Goal: Transaction & Acquisition: Download file/media

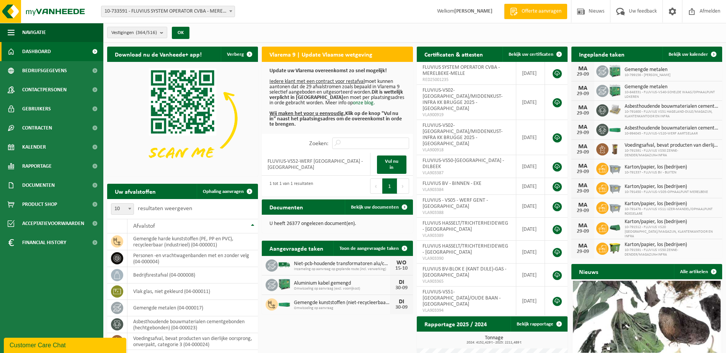
click at [219, 10] on span "10-733591 - FLUVIUS SYSTEM OPERATOR CVBA - MERELBEKE-MELLE" at bounding box center [167, 11] width 133 height 11
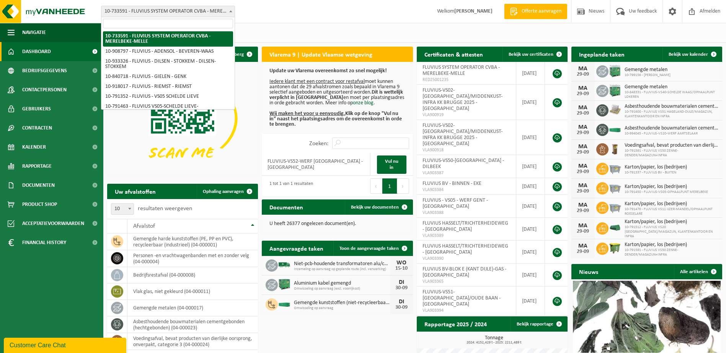
click at [192, 22] on input "search" at bounding box center [168, 24] width 130 height 10
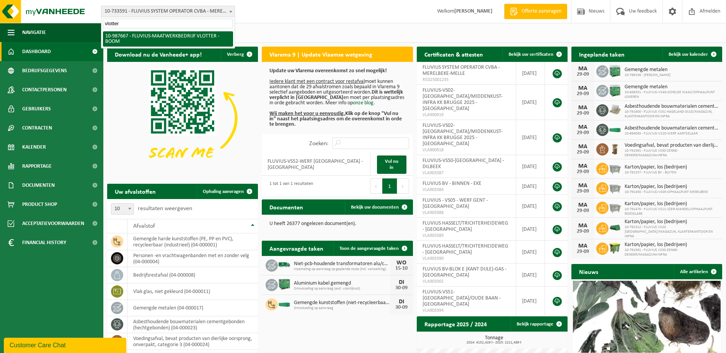
type input "vlotter"
select select "167310"
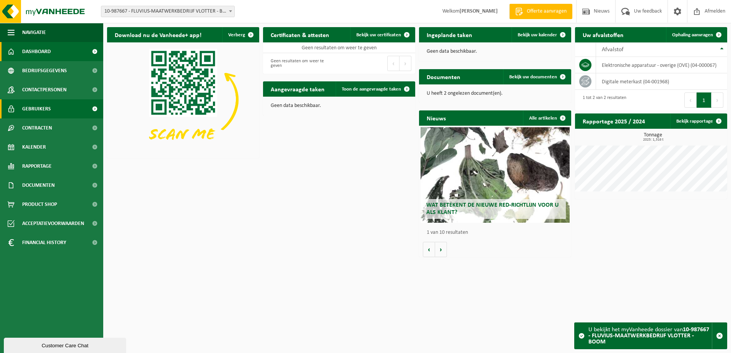
click at [50, 105] on span "Gebruikers" at bounding box center [36, 108] width 29 height 19
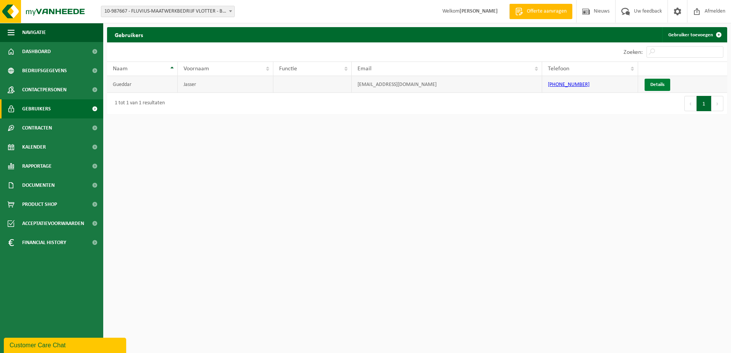
click at [652, 81] on link "Details" at bounding box center [658, 85] width 26 height 12
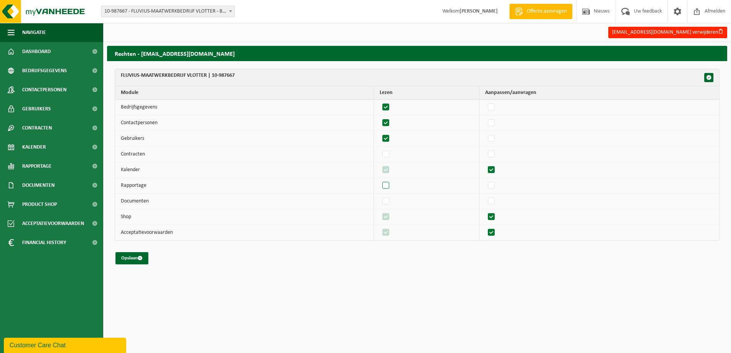
click at [389, 188] on label"] at bounding box center [386, 185] width 11 height 11
click at [380, 180] on input "checkbox" at bounding box center [379, 180] width 0 height 0
checkbox input "true"
click at [139, 258] on span "submit" at bounding box center [140, 258] width 5 height 5
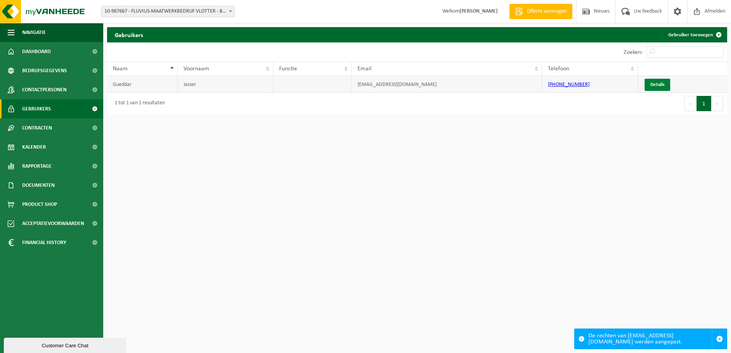
click at [655, 85] on link "Details" at bounding box center [658, 85] width 26 height 12
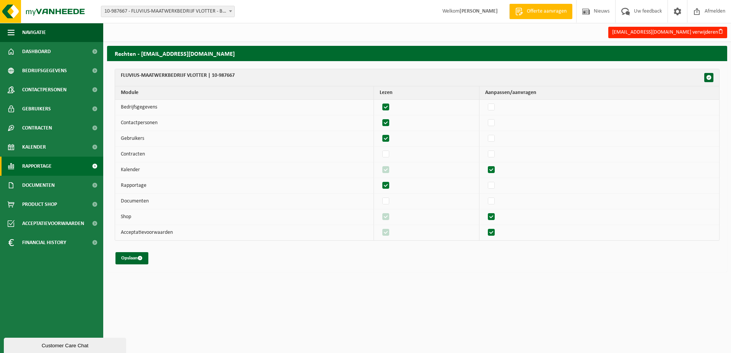
click at [26, 166] on span "Rapportage" at bounding box center [36, 166] width 29 height 19
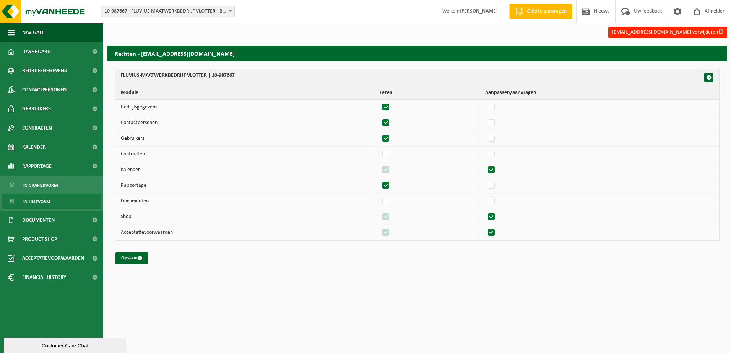
click at [29, 204] on span "In lijstvorm" at bounding box center [36, 202] width 27 height 15
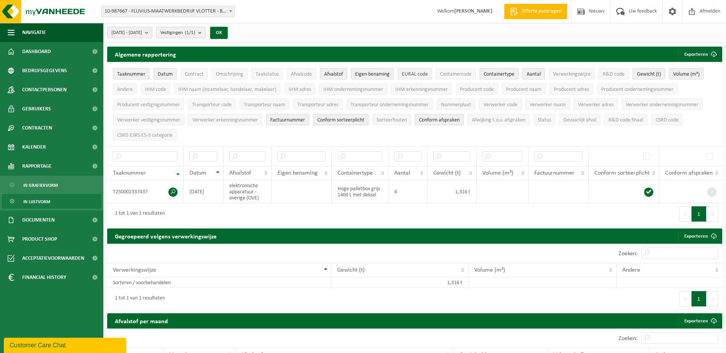
click at [421, 73] on span "EURAL code" at bounding box center [415, 75] width 26 height 6
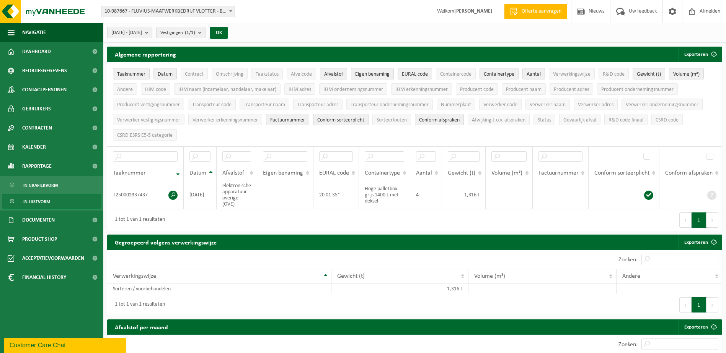
click at [152, 33] on b "submit" at bounding box center [148, 32] width 7 height 11
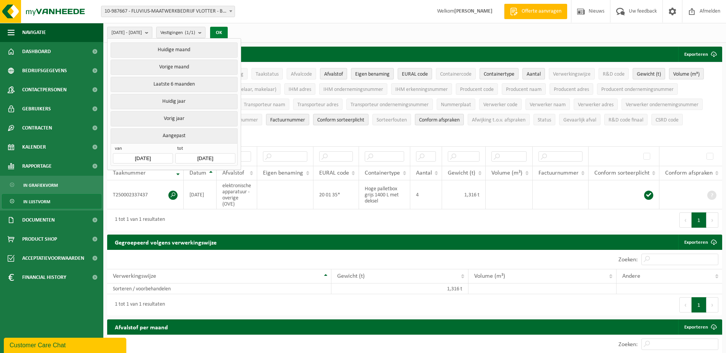
click at [228, 31] on button "OK" at bounding box center [219, 33] width 18 height 12
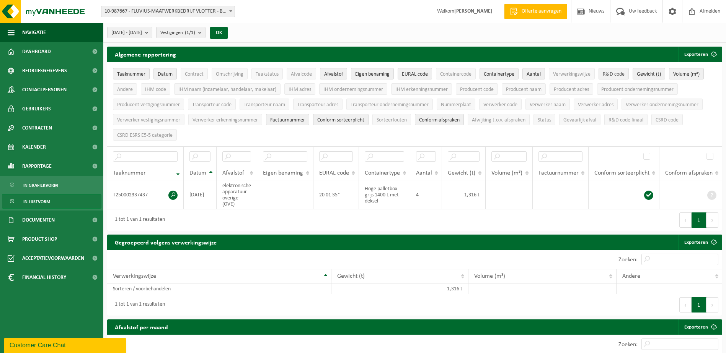
click at [610, 75] on span "R&D code" at bounding box center [613, 75] width 22 height 6
click at [696, 54] on button "Exporteren" at bounding box center [699, 54] width 43 height 15
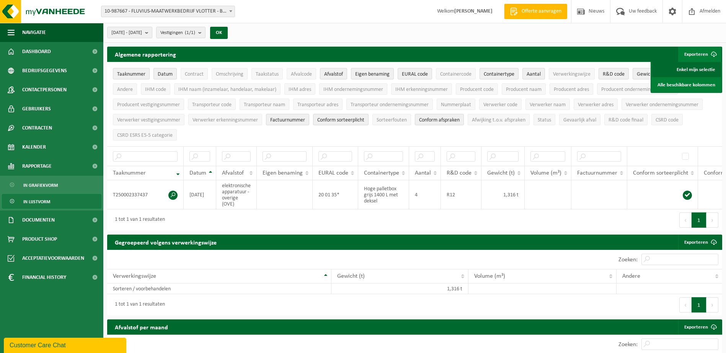
click at [688, 72] on link "Enkel mijn selectie" at bounding box center [685, 69] width 69 height 15
click at [48, 143] on link "Kalender" at bounding box center [51, 147] width 103 height 19
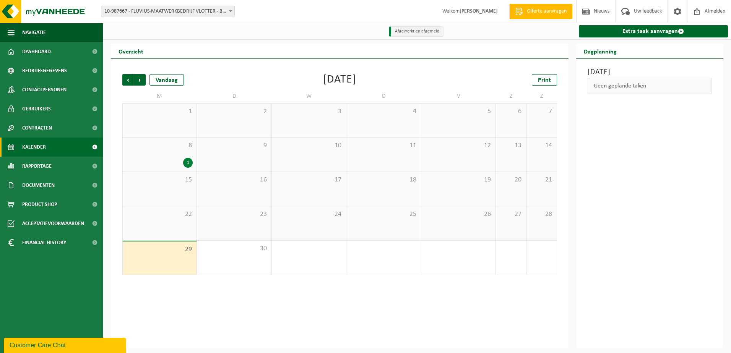
click at [161, 158] on div "8 1" at bounding box center [160, 155] width 74 height 34
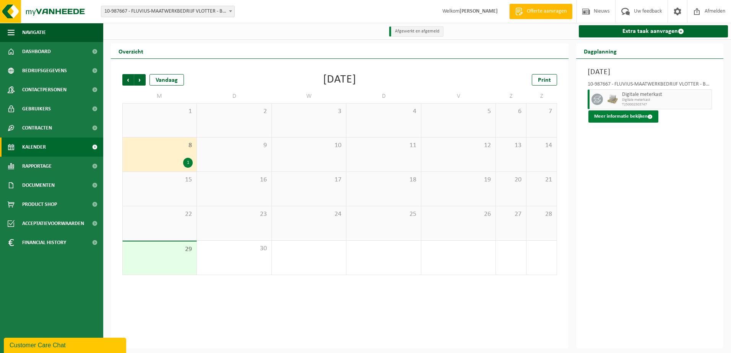
click at [602, 114] on button "Meer informatie bekijken" at bounding box center [624, 117] width 70 height 12
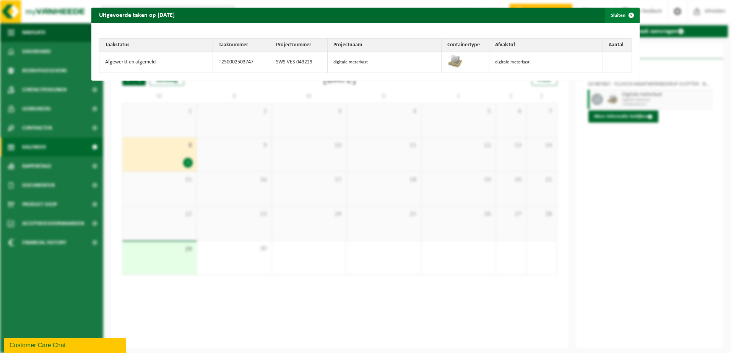
click at [624, 16] on span "button" at bounding box center [631, 15] width 15 height 15
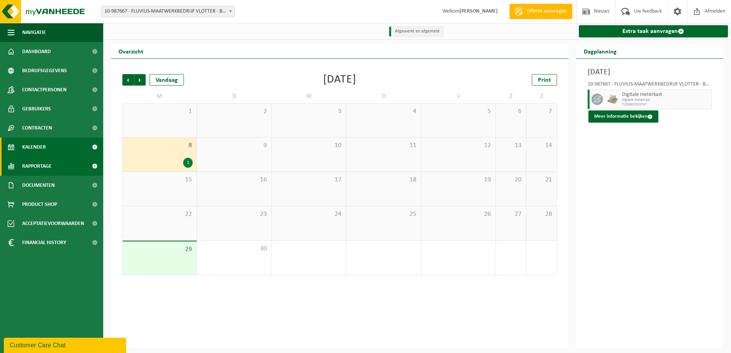
click at [35, 165] on span "Rapportage" at bounding box center [36, 166] width 29 height 19
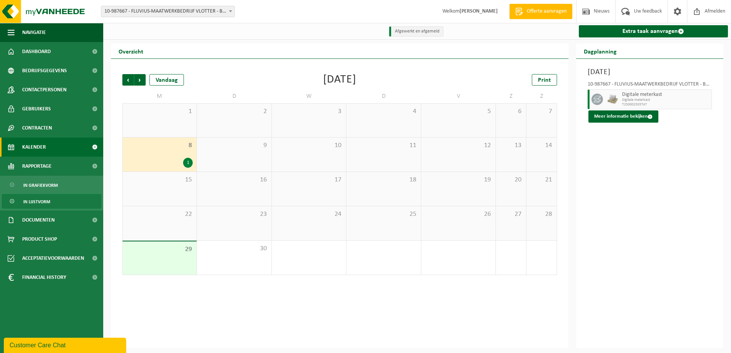
click at [30, 202] on span "In lijstvorm" at bounding box center [36, 202] width 27 height 15
click at [33, 203] on span "In lijstvorm" at bounding box center [36, 202] width 27 height 15
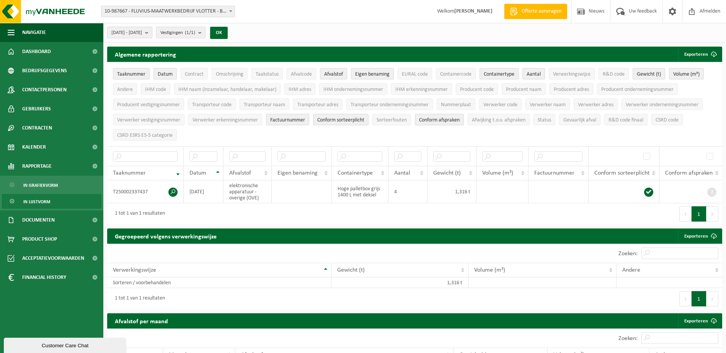
click at [152, 34] on b "submit" at bounding box center [148, 32] width 7 height 11
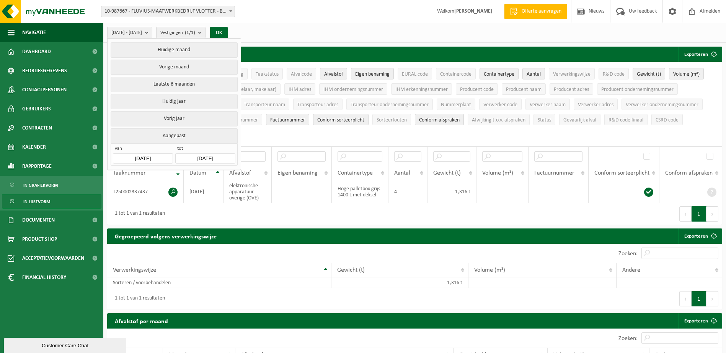
click at [330, 21] on div "Vestiging: 10-733591 - FLUVIUS SYSTEM OPERATOR CVBA - MERELBEKE-MELLE 10-908797…" at bounding box center [363, 11] width 726 height 23
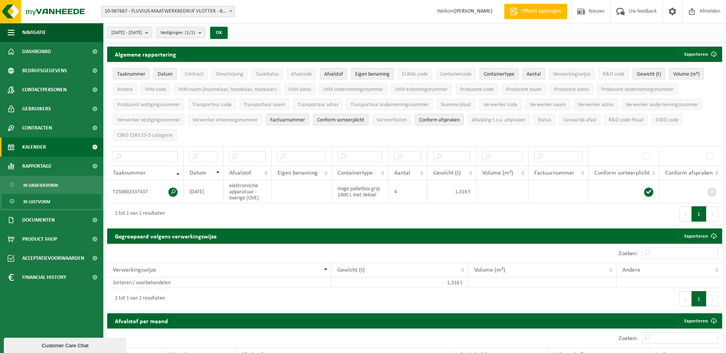
click at [30, 144] on span "Kalender" at bounding box center [34, 147] width 24 height 19
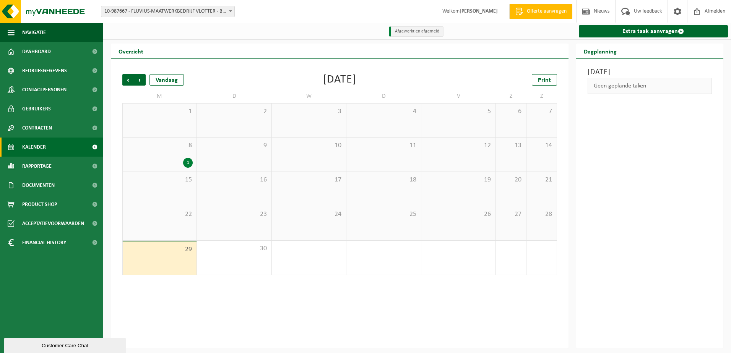
click at [170, 162] on div "1" at bounding box center [160, 163] width 66 height 10
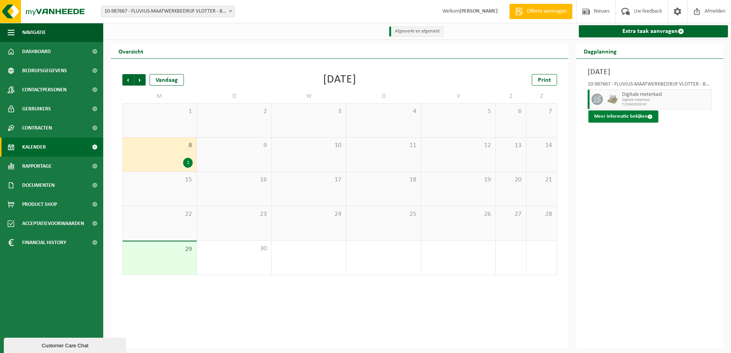
click at [625, 120] on button "Meer informatie bekijken" at bounding box center [624, 117] width 70 height 12
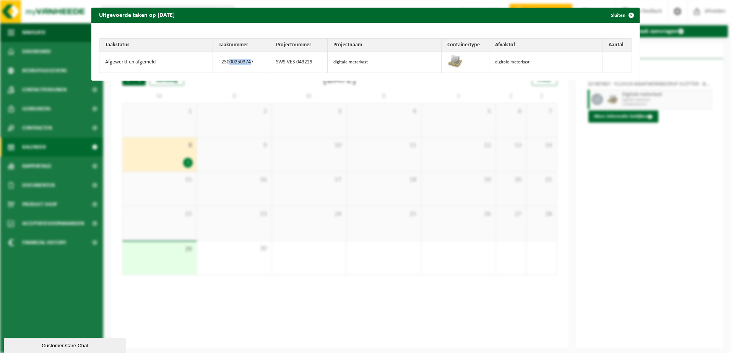
drag, startPoint x: 250, startPoint y: 62, endPoint x: 226, endPoint y: 64, distance: 23.8
click at [226, 64] on td "T250002503747" at bounding box center [241, 62] width 57 height 21
drag, startPoint x: 226, startPoint y: 64, endPoint x: 217, endPoint y: 63, distance: 9.6
click at [217, 63] on td "T250002503747" at bounding box center [241, 62] width 57 height 21
copy td "T250002503747"
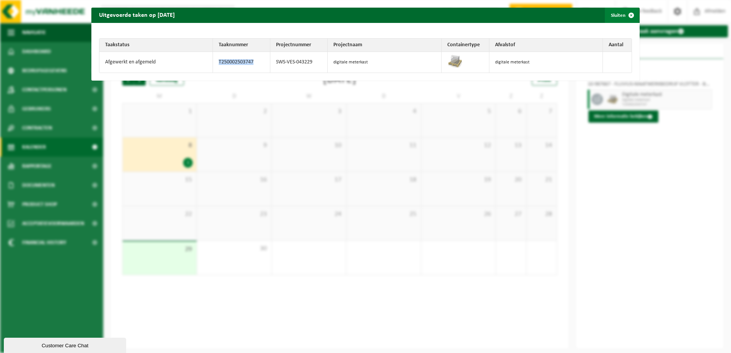
click at [624, 18] on span "button" at bounding box center [631, 15] width 15 height 15
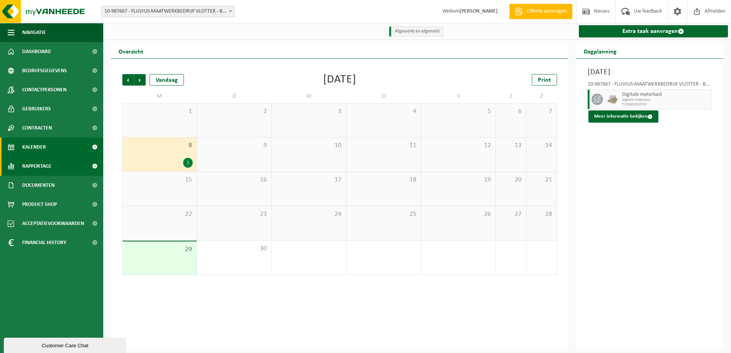
click at [35, 169] on span "Rapportage" at bounding box center [36, 166] width 29 height 19
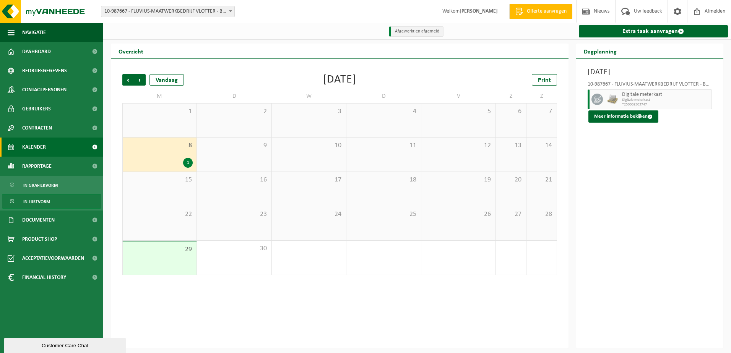
click at [43, 201] on span "In lijstvorm" at bounding box center [36, 202] width 27 height 15
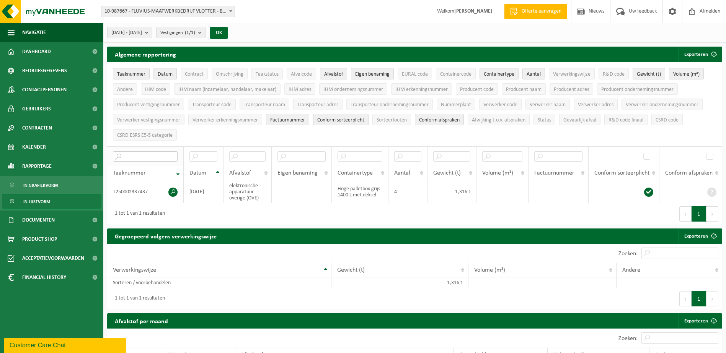
click at [125, 155] on input "text" at bounding box center [145, 156] width 65 height 10
paste input "T250002503747"
type input "T250002503747"
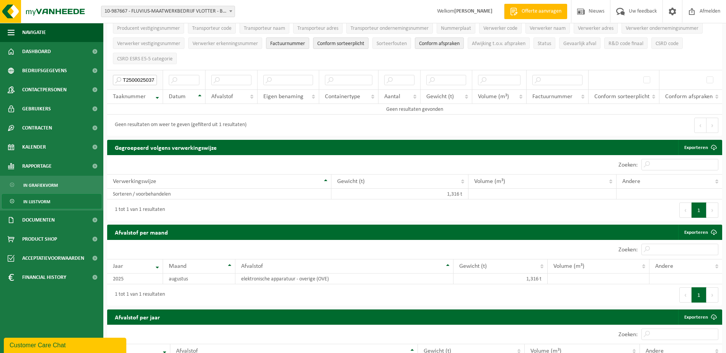
scroll to position [0, 5]
drag, startPoint x: 122, startPoint y: 78, endPoint x: 187, endPoint y: 79, distance: 65.8
click at [187, 80] on tr "T250002503747" at bounding box center [414, 80] width 615 height 20
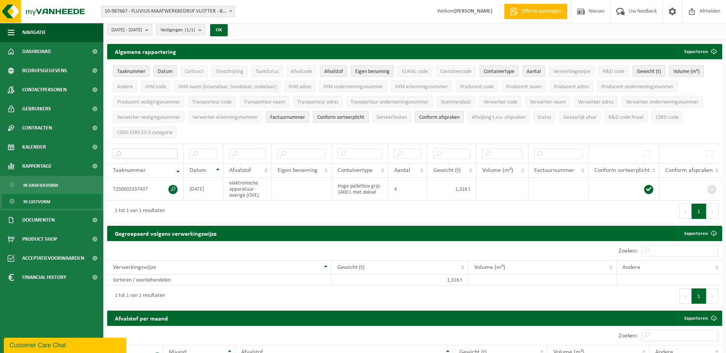
scroll to position [0, 0]
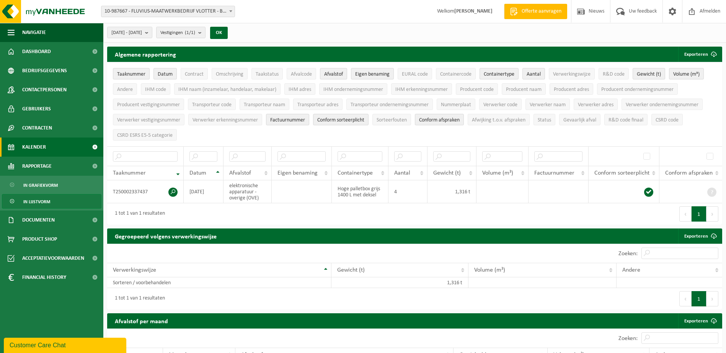
click at [40, 145] on span "Kalender" at bounding box center [34, 147] width 24 height 19
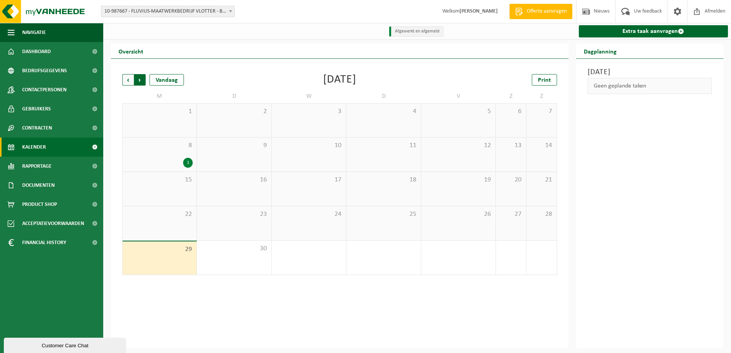
click at [127, 78] on span "Vorige" at bounding box center [127, 79] width 11 height 11
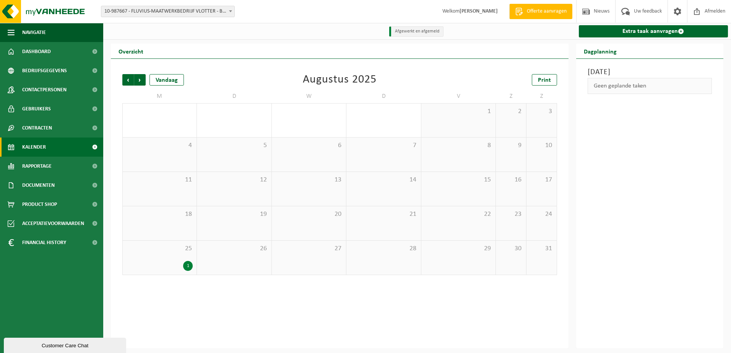
click at [170, 255] on div "25 1" at bounding box center [160, 258] width 74 height 34
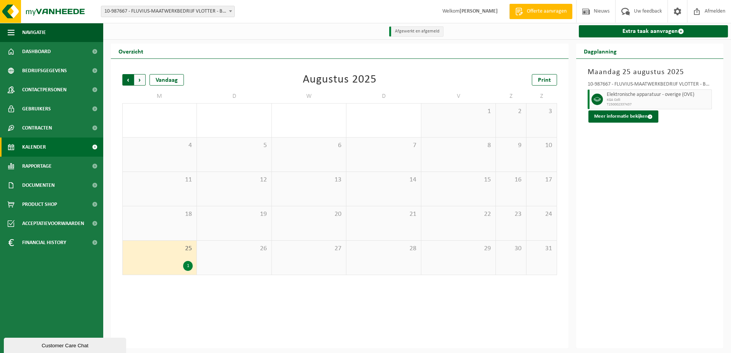
click at [142, 82] on span "Volgende" at bounding box center [139, 79] width 11 height 11
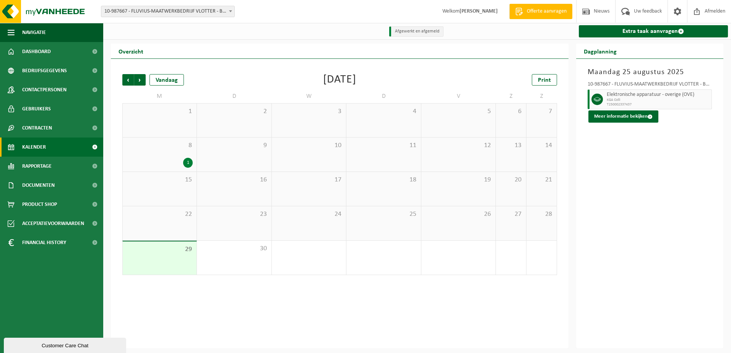
click at [162, 158] on div "8 1" at bounding box center [160, 155] width 74 height 34
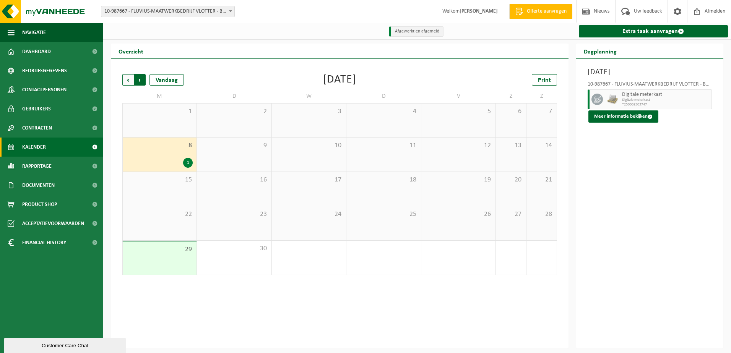
click at [130, 81] on span "Vorige" at bounding box center [127, 79] width 11 height 11
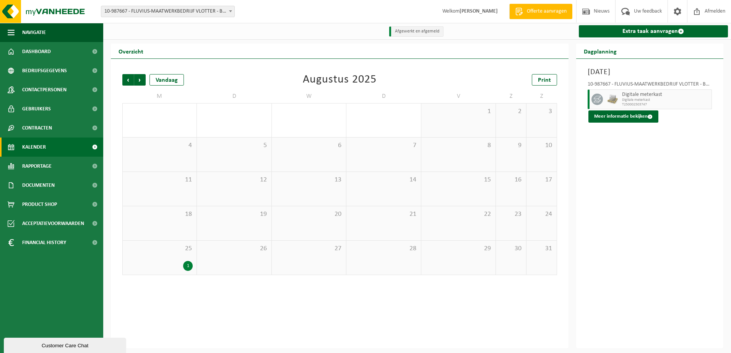
click at [159, 271] on div "1" at bounding box center [160, 266] width 66 height 10
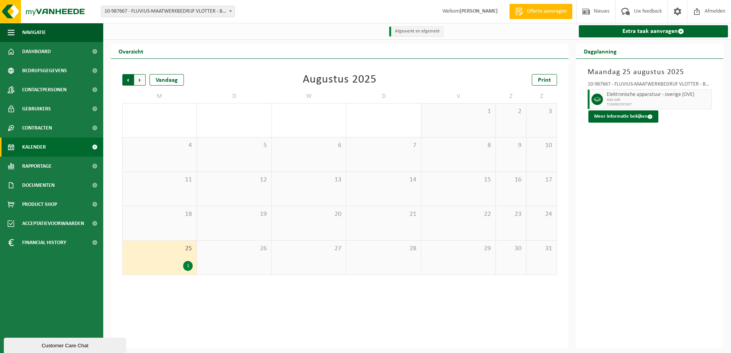
click at [141, 82] on span "Volgende" at bounding box center [139, 79] width 11 height 11
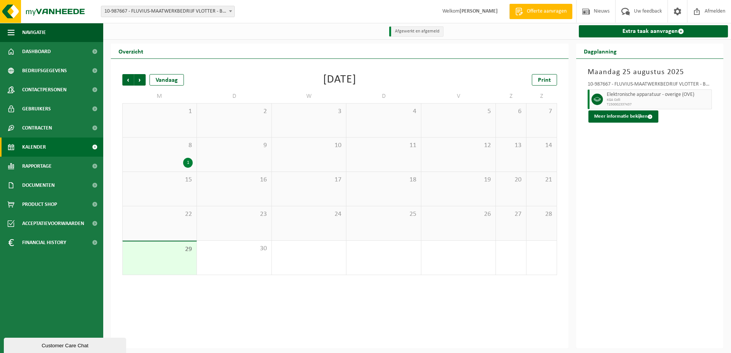
click at [165, 157] on div "8 1" at bounding box center [160, 155] width 74 height 34
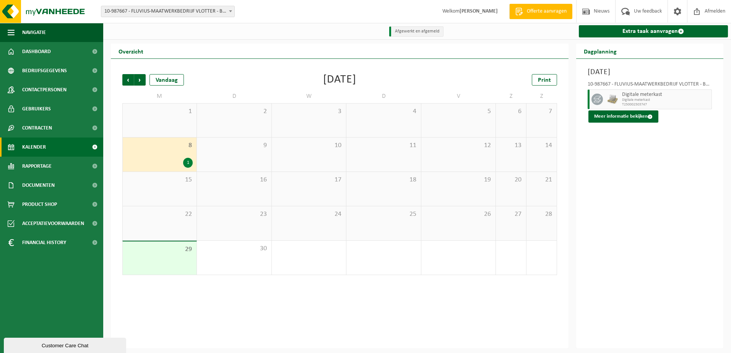
click at [606, 99] on div at bounding box center [612, 99] width 15 height 20
click at [43, 107] on span "Gebruikers" at bounding box center [36, 108] width 29 height 19
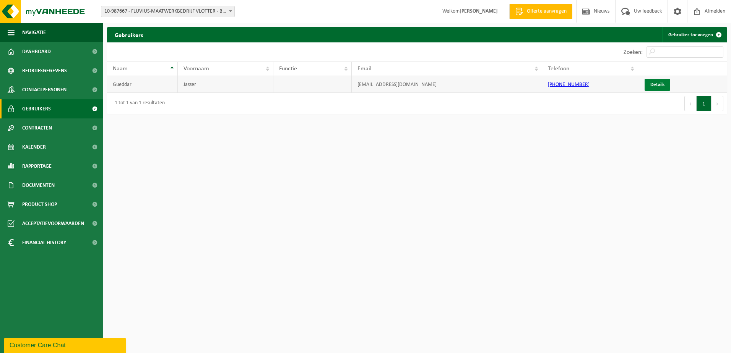
click at [662, 85] on link "Details" at bounding box center [658, 85] width 26 height 12
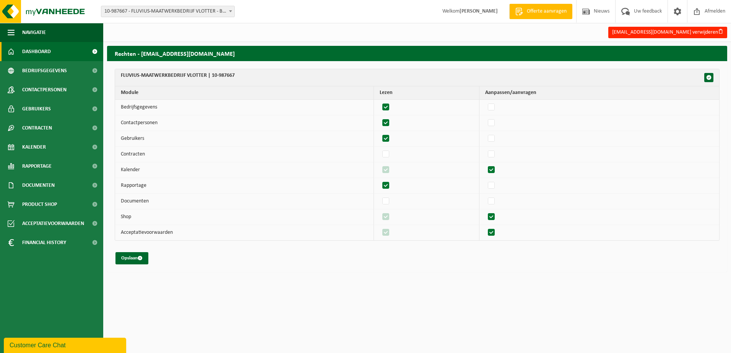
click at [28, 52] on span "Dashboard" at bounding box center [36, 51] width 29 height 19
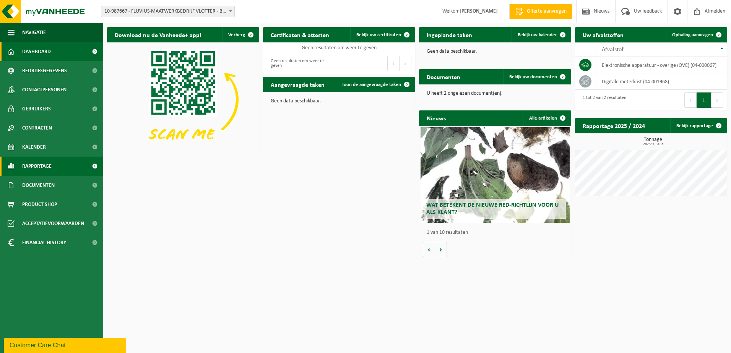
click at [47, 168] on span "Rapportage" at bounding box center [36, 166] width 29 height 19
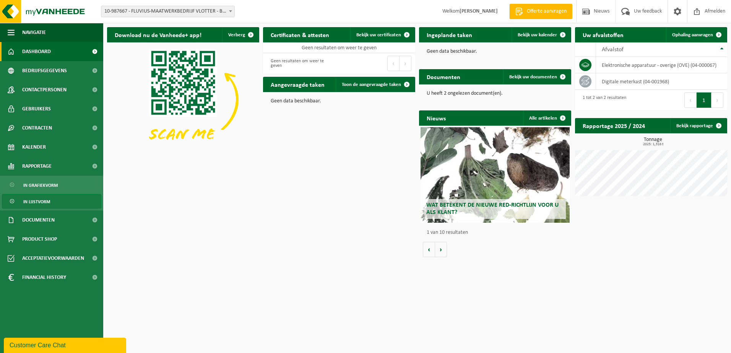
click at [44, 198] on span "In lijstvorm" at bounding box center [36, 202] width 27 height 15
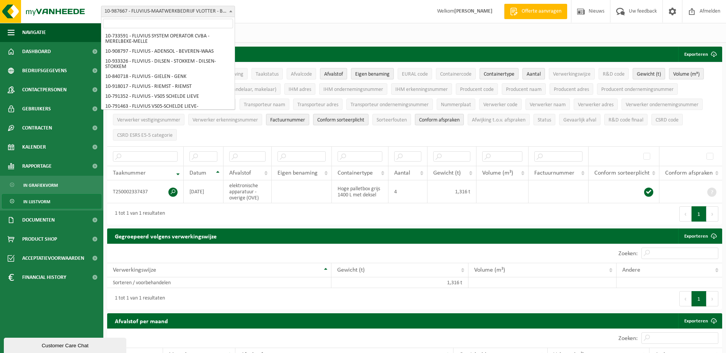
click at [227, 11] on span at bounding box center [231, 11] width 8 height 10
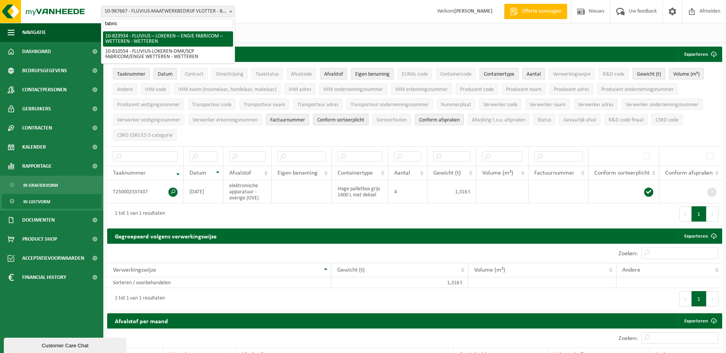
type input "fabric"
select select "84511"
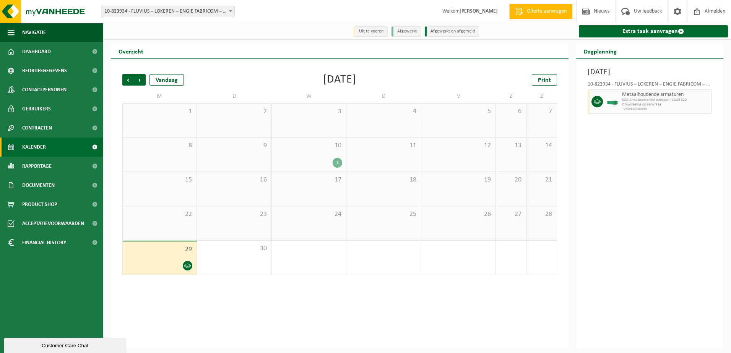
click at [346, 142] on div "11" at bounding box center [383, 155] width 74 height 34
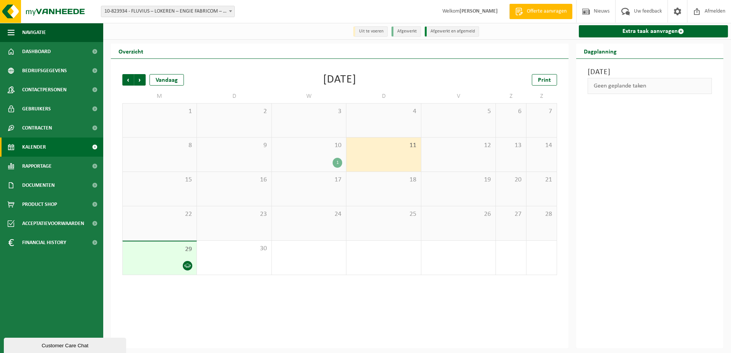
click at [331, 151] on div "10 1" at bounding box center [309, 155] width 74 height 34
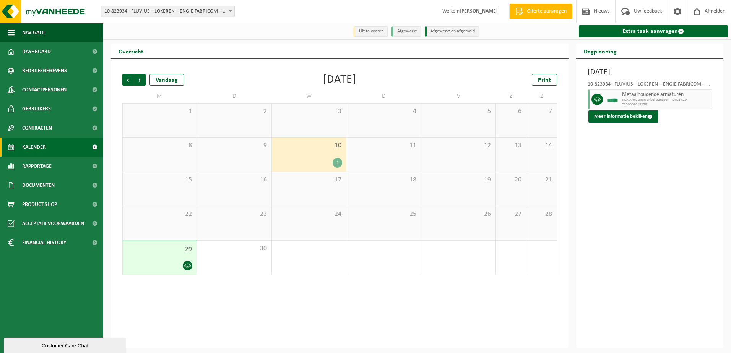
click at [171, 260] on div "29" at bounding box center [160, 258] width 74 height 33
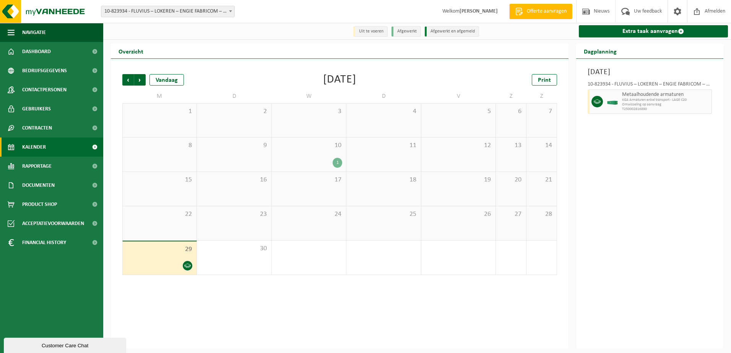
click at [224, 8] on span "10-823934 - FLUVIUS – LOKEREN – ENGIE FABRICOM – WETTEREN - WETTEREN" at bounding box center [167, 11] width 133 height 11
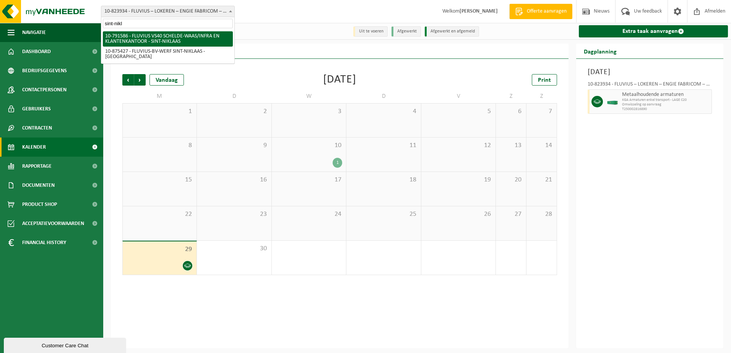
type input "sint-nikl"
select select "30256"
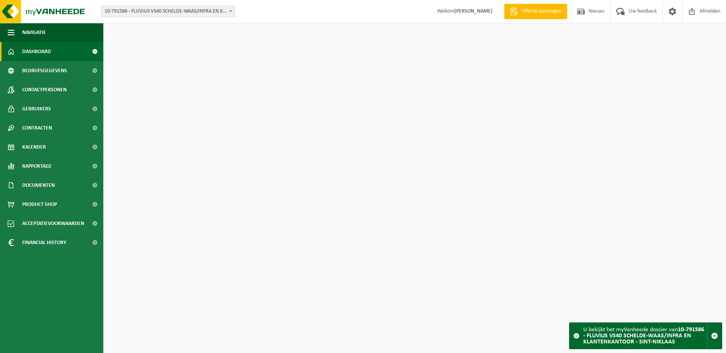
click at [31, 150] on span "Kalender" at bounding box center [34, 147] width 24 height 19
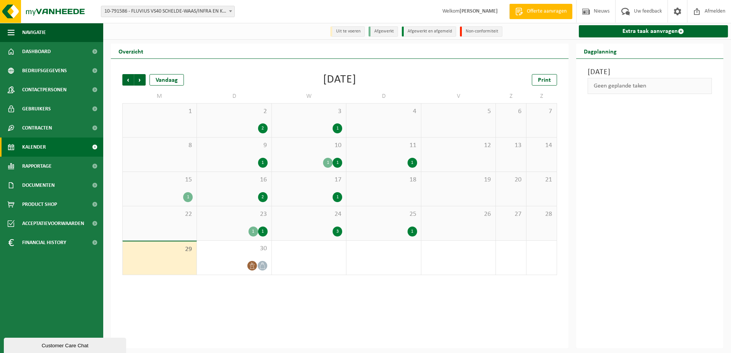
click at [251, 219] on span "23" at bounding box center [234, 214] width 67 height 8
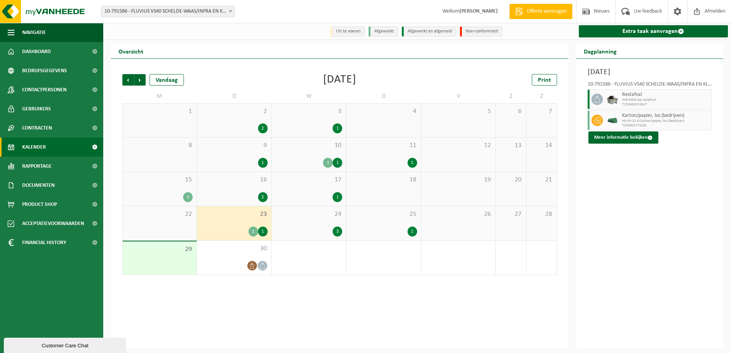
click at [319, 223] on div "24 3" at bounding box center [309, 224] width 74 height 34
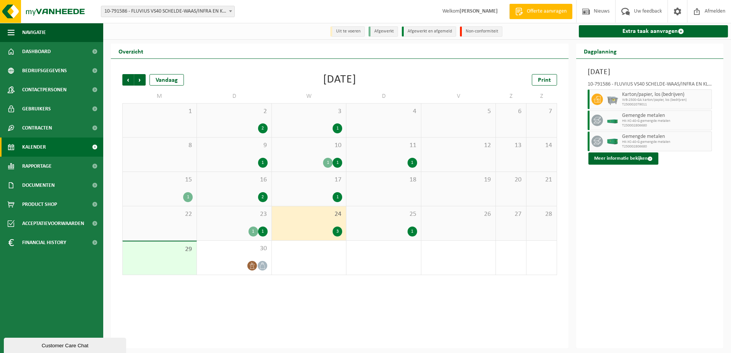
click at [399, 222] on div "25 1" at bounding box center [383, 224] width 74 height 34
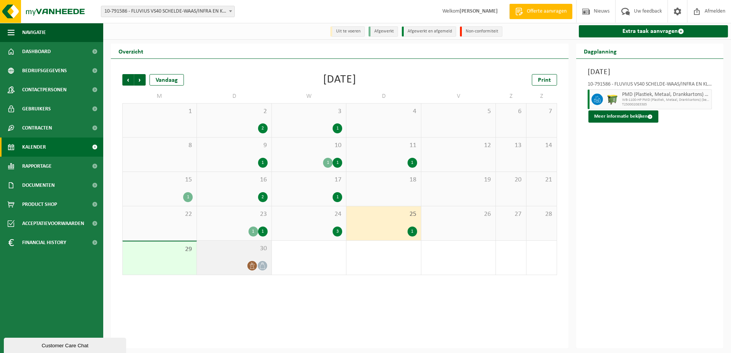
click at [225, 257] on div "30" at bounding box center [234, 258] width 74 height 34
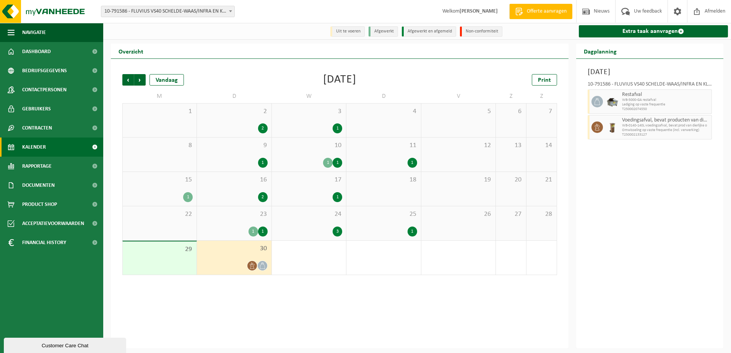
click at [238, 224] on div "23 1 1" at bounding box center [234, 224] width 74 height 34
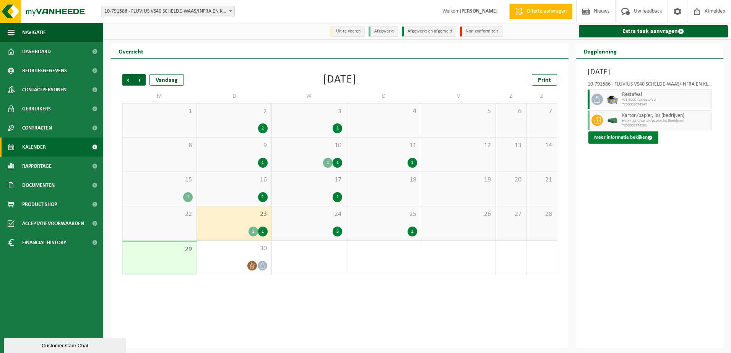
click at [616, 136] on button "Meer informatie bekijken" at bounding box center [624, 138] width 70 height 12
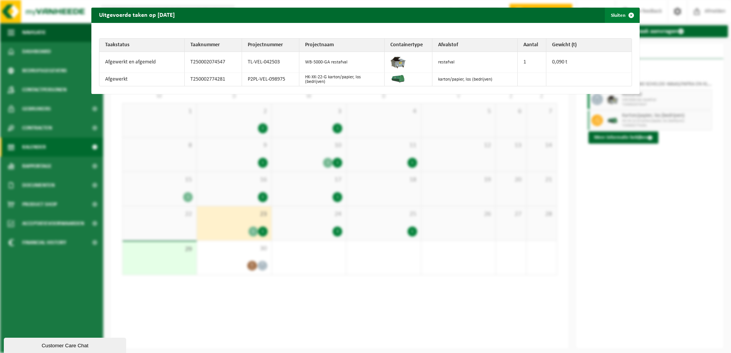
click at [624, 17] on span "button" at bounding box center [631, 15] width 15 height 15
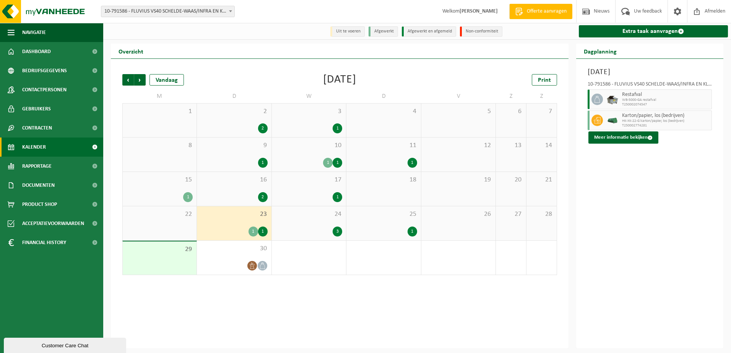
click at [310, 194] on div "1" at bounding box center [309, 197] width 67 height 10
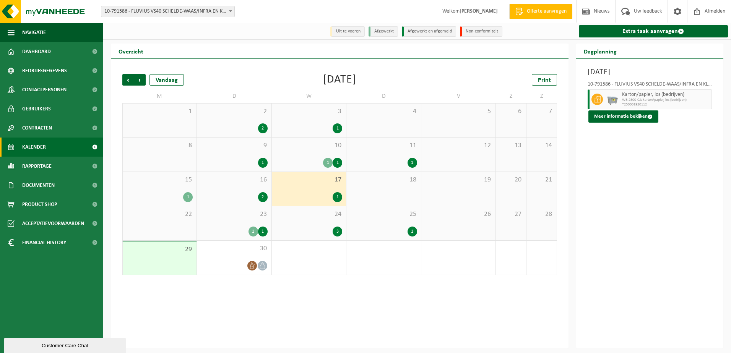
click at [247, 190] on div "16 2" at bounding box center [234, 189] width 74 height 34
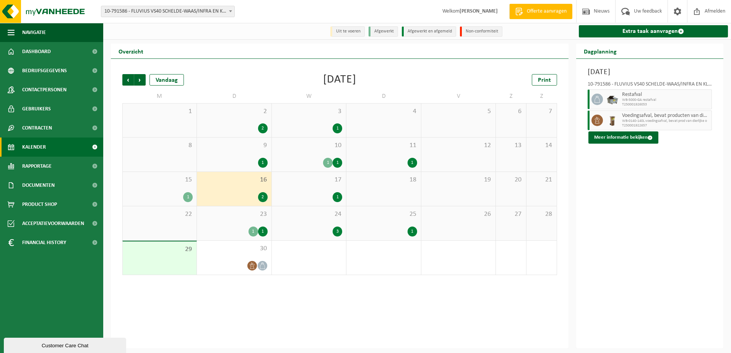
click at [182, 194] on div "1" at bounding box center [160, 197] width 66 height 10
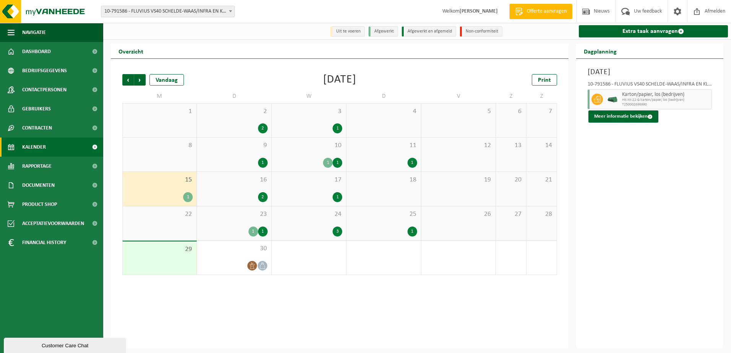
click at [227, 12] on span at bounding box center [231, 11] width 8 height 10
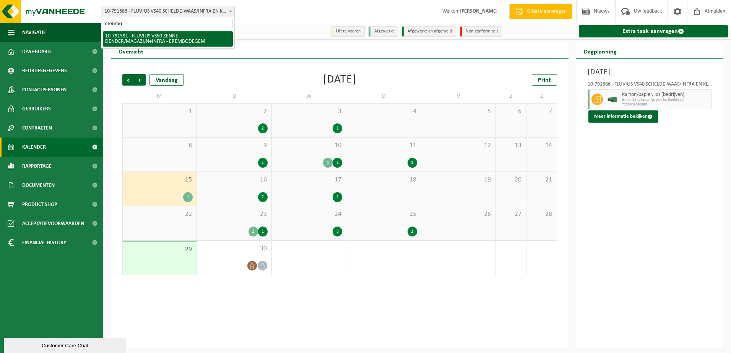
type input "erembo"
select select "30259"
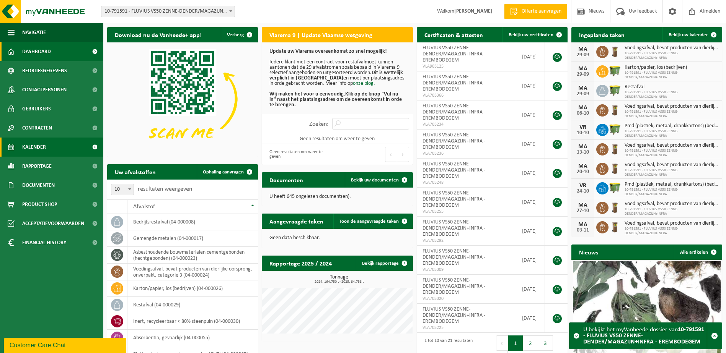
click at [21, 146] on link "Kalender" at bounding box center [51, 147] width 103 height 19
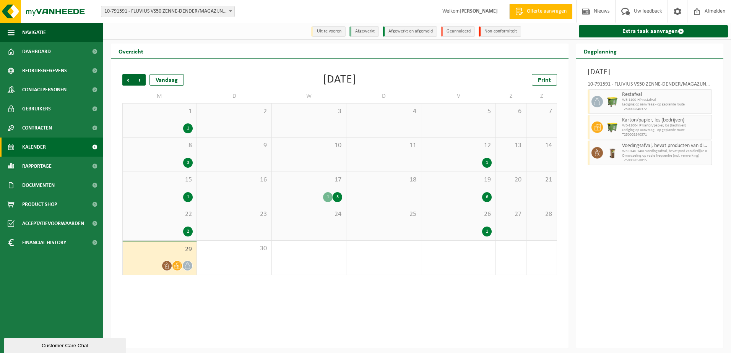
click at [456, 219] on span "26" at bounding box center [458, 214] width 67 height 8
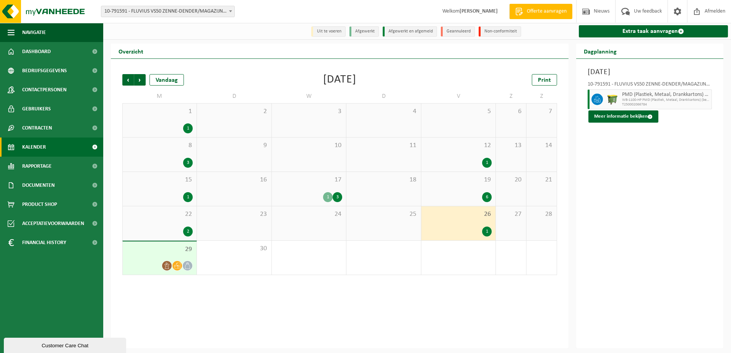
click at [148, 228] on div "2" at bounding box center [160, 232] width 66 height 10
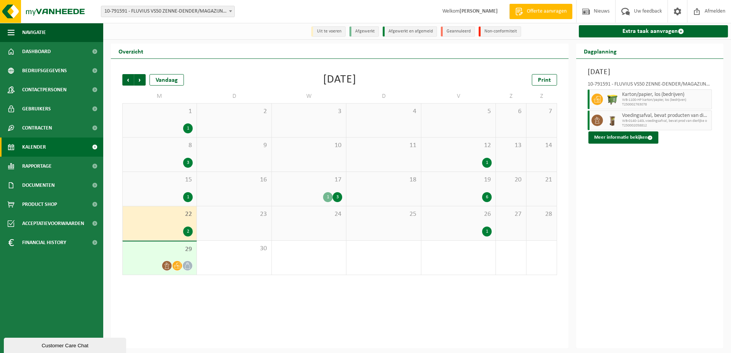
click at [232, 13] on span at bounding box center [231, 11] width 8 height 10
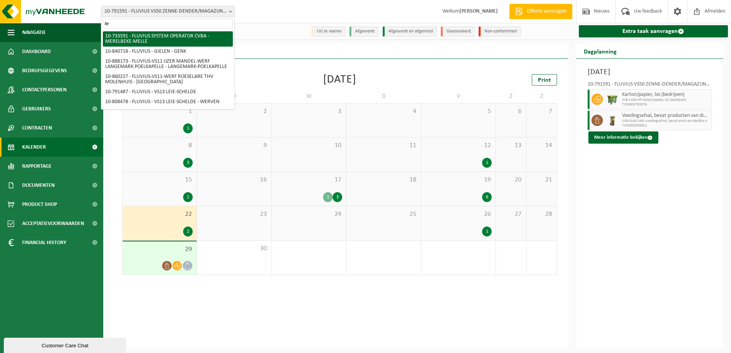
type input "l"
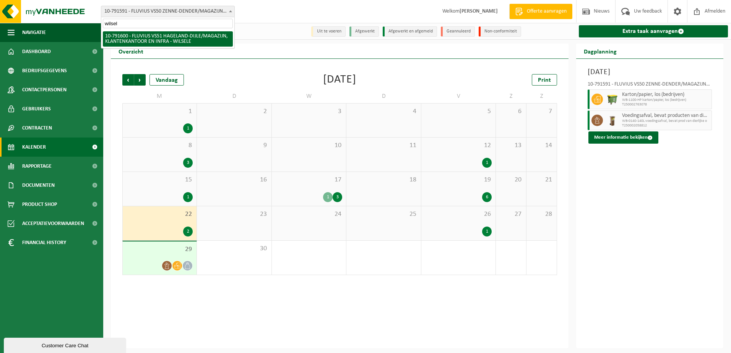
type input "wilsel"
select select "30267"
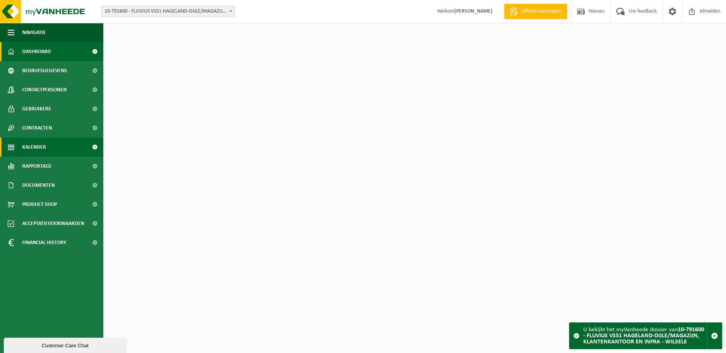
click at [35, 147] on span "Kalender" at bounding box center [34, 147] width 24 height 19
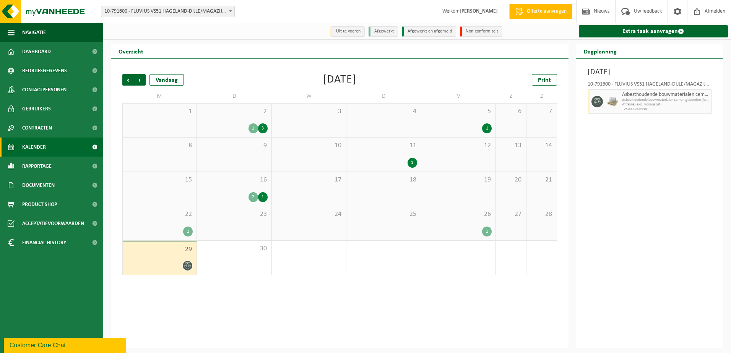
click at [159, 264] on div at bounding box center [160, 266] width 66 height 10
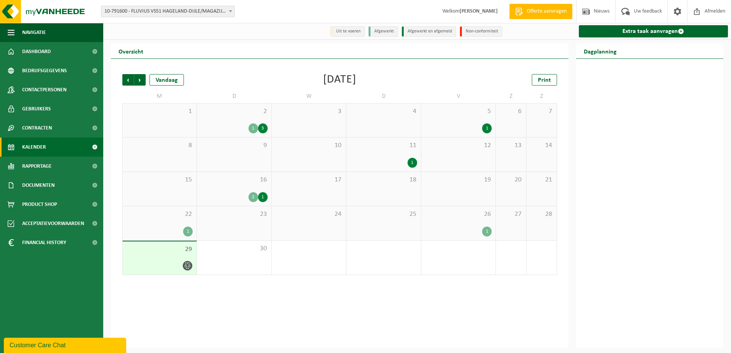
click at [166, 261] on div at bounding box center [160, 266] width 66 height 10
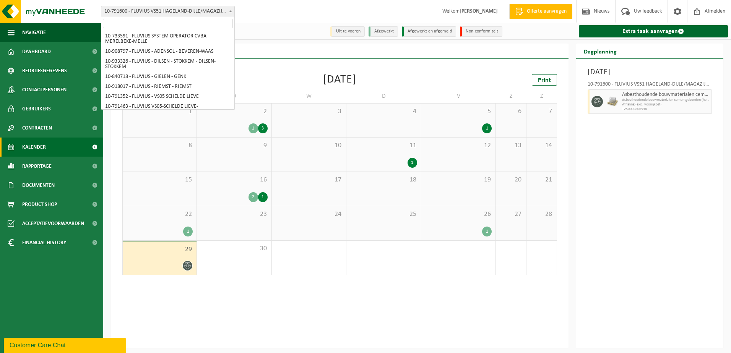
click at [225, 13] on span "10-791600 - FLUVIUS VS51 HAGELAND-DIJLE/MAGAZIJN, KLANTENKANTOOR EN INFRA - WIL…" at bounding box center [167, 11] width 133 height 11
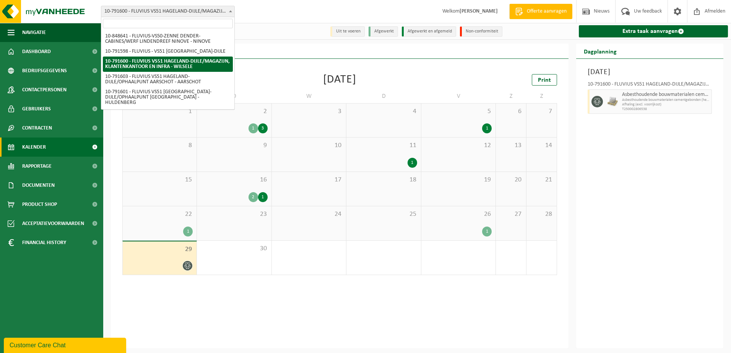
click at [206, 21] on input "search" at bounding box center [168, 24] width 130 height 10
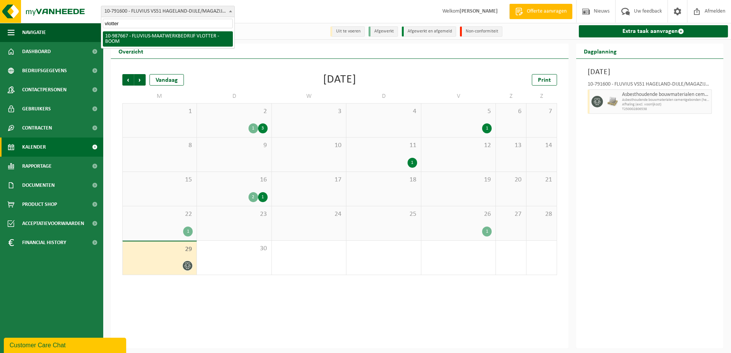
type input "vlotter"
select select "167310"
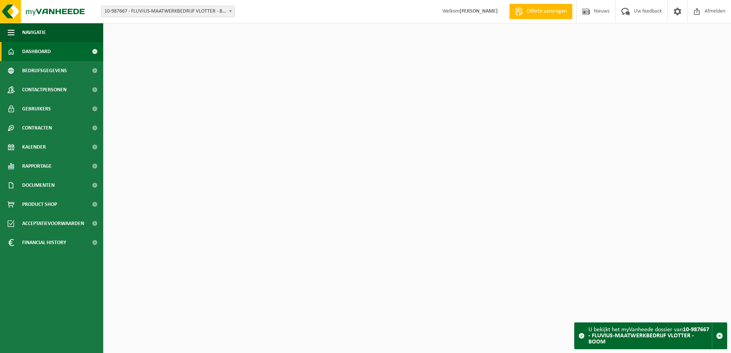
click at [26, 162] on span "Rapportage" at bounding box center [36, 166] width 29 height 19
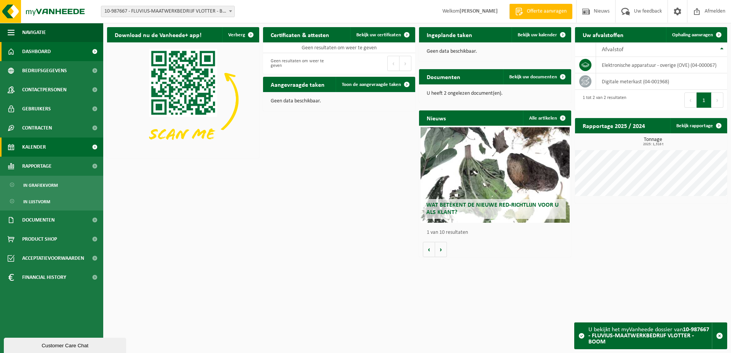
click at [28, 144] on span "Kalender" at bounding box center [34, 147] width 24 height 19
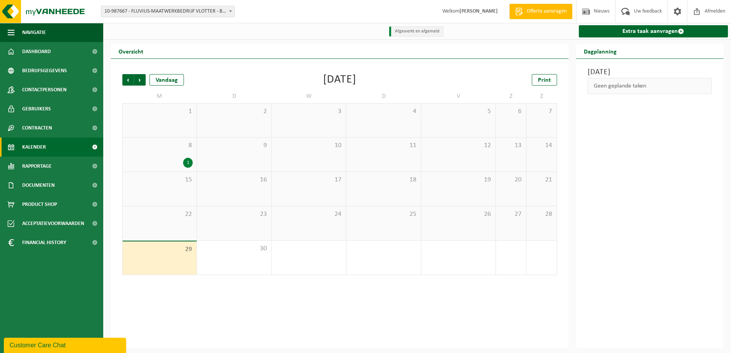
click at [181, 164] on div "1" at bounding box center [160, 163] width 66 height 10
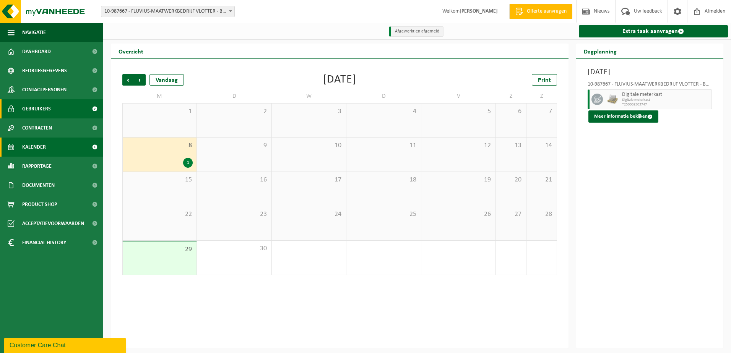
click at [35, 105] on span "Gebruikers" at bounding box center [36, 108] width 29 height 19
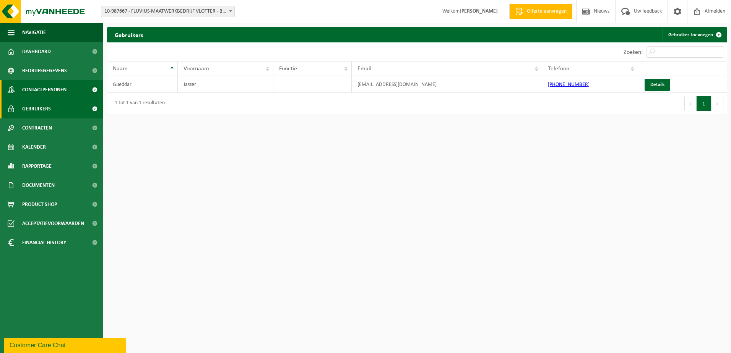
click at [25, 89] on span "Contactpersonen" at bounding box center [44, 89] width 44 height 19
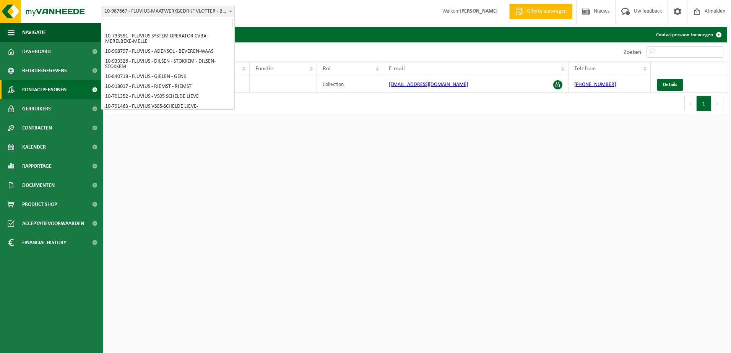
click at [202, 14] on span "10-987667 - FLUVIUS-MAATWERKBEDRIJF VLOTTER - BOOM" at bounding box center [167, 11] width 133 height 11
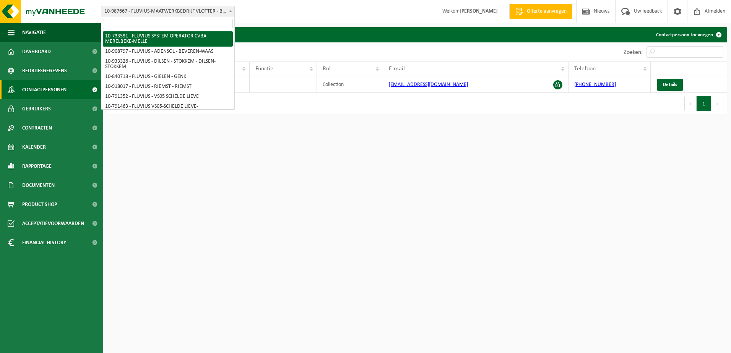
select select "20098"
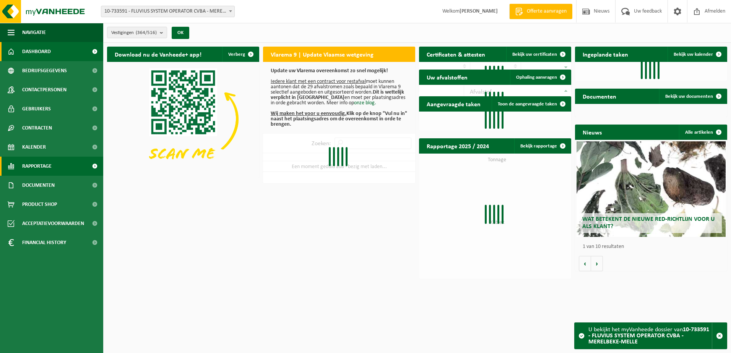
click at [47, 169] on span "Rapportage" at bounding box center [36, 166] width 29 height 19
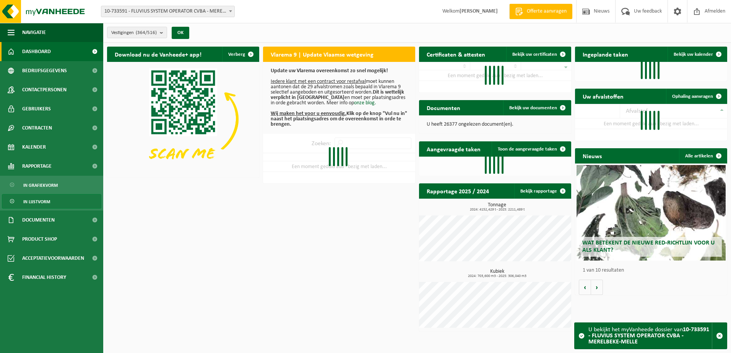
click at [50, 203] on span "In lijstvorm" at bounding box center [36, 202] width 27 height 15
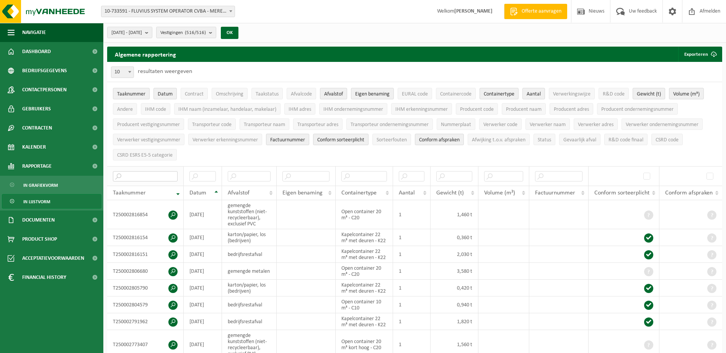
click at [154, 177] on input "text" at bounding box center [145, 176] width 65 height 10
paste input "T250000559875"
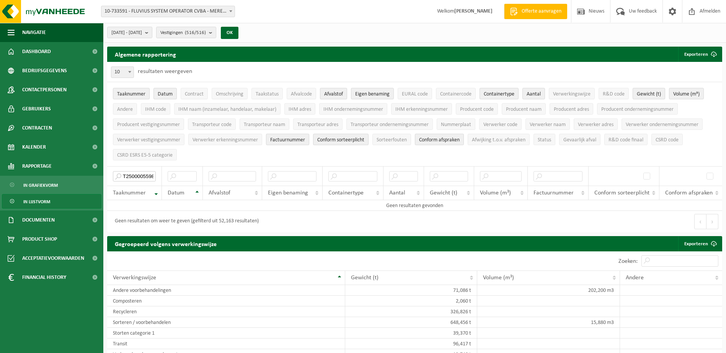
type input "T250000559875"
click at [44, 275] on span "Financial History" at bounding box center [44, 277] width 44 height 19
click at [34, 311] on span "In lijstvorm" at bounding box center [36, 313] width 27 height 15
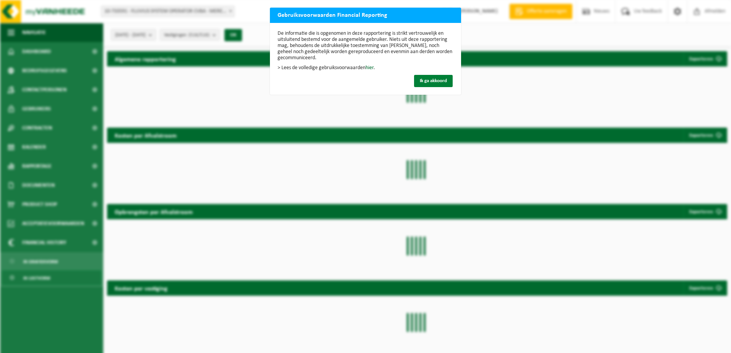
click at [427, 81] on span "Ik ga akkoord" at bounding box center [433, 80] width 27 height 5
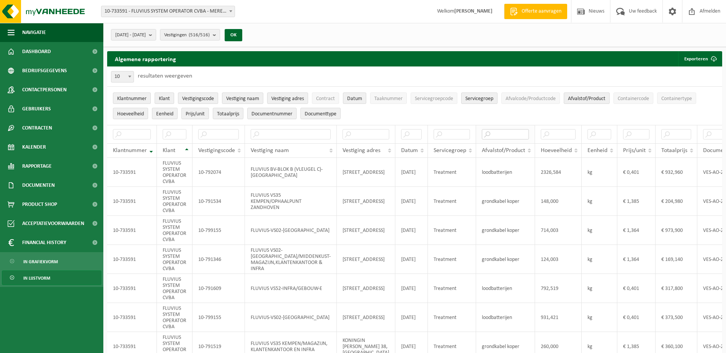
click at [493, 133] on input "text" at bounding box center [505, 134] width 47 height 10
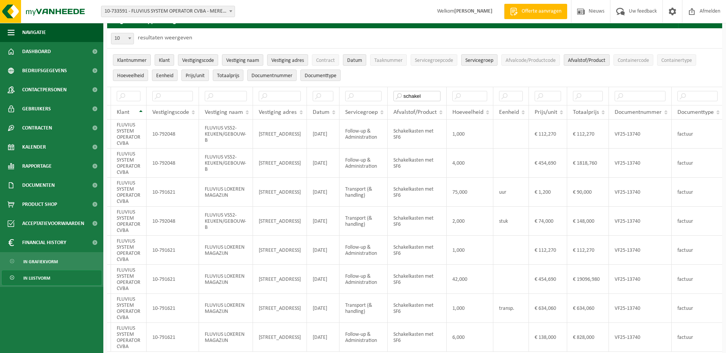
scroll to position [0, 52]
type input "schakel"
click at [635, 190] on td "VF25-13740" at bounding box center [638, 192] width 63 height 29
drag, startPoint x: 635, startPoint y: 190, endPoint x: 635, endPoint y: 201, distance: 11.1
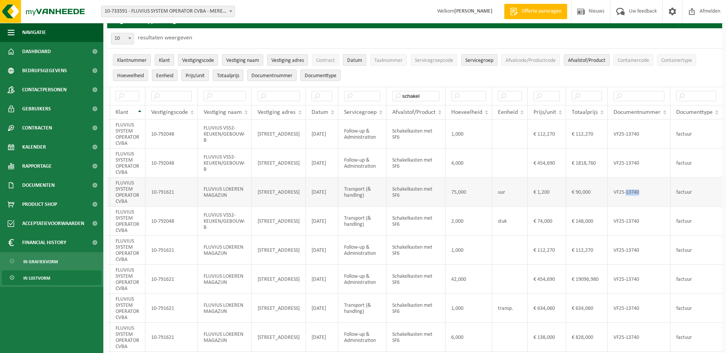
click at [635, 201] on td "VF25-13740" at bounding box center [638, 192] width 63 height 29
drag, startPoint x: 639, startPoint y: 191, endPoint x: 612, endPoint y: 191, distance: 26.8
click at [612, 191] on td "VF25-13740" at bounding box center [638, 192] width 63 height 29
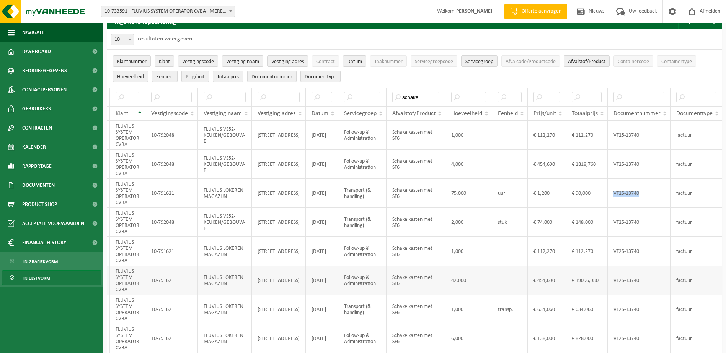
scroll to position [0, 0]
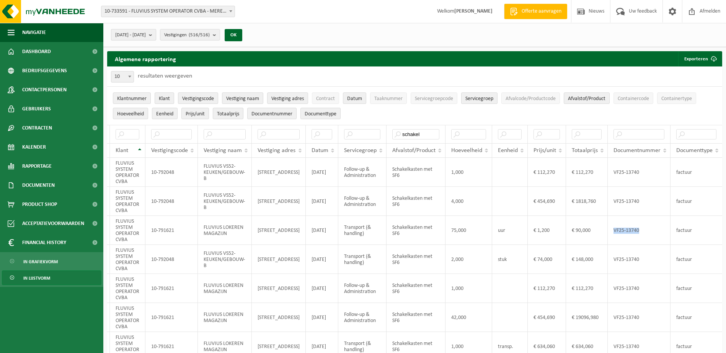
click at [156, 35] on b "submit" at bounding box center [152, 34] width 7 height 11
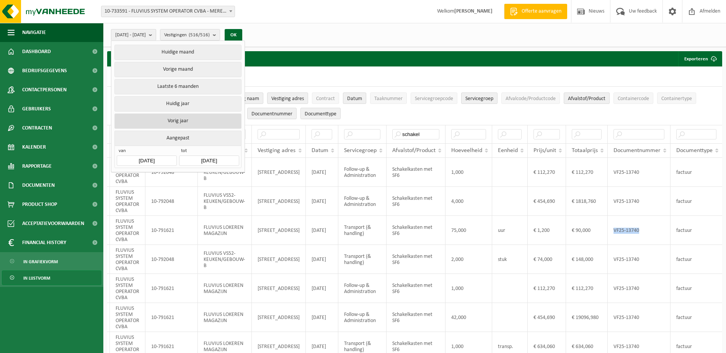
click at [190, 118] on button "Vorig jaar" at bounding box center [177, 121] width 127 height 15
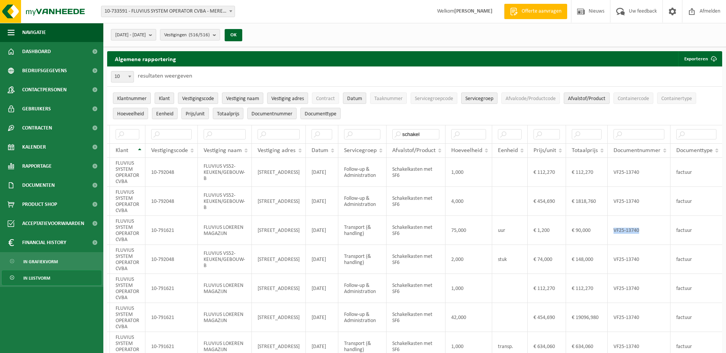
click at [156, 34] on b "submit" at bounding box center [152, 34] width 7 height 11
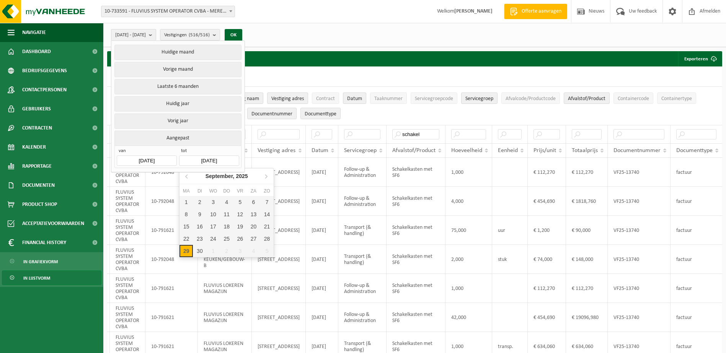
click at [222, 158] on input "[DATE]" at bounding box center [209, 161] width 60 height 10
click at [187, 249] on div "29" at bounding box center [185, 251] width 13 height 12
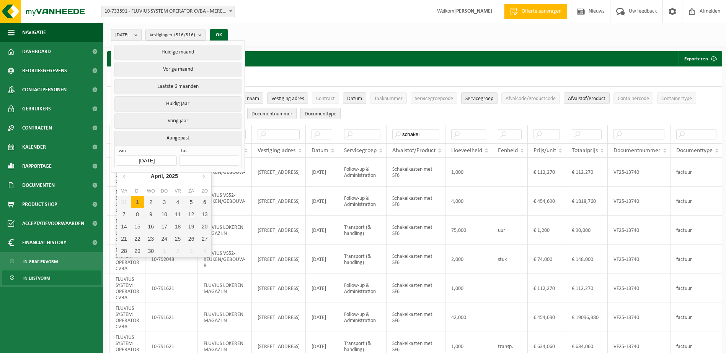
click at [152, 158] on input "2025-04-01" at bounding box center [147, 161] width 60 height 10
click at [127, 177] on icon at bounding box center [125, 176] width 12 height 12
click at [126, 177] on icon at bounding box center [125, 176] width 12 height 12
click at [126, 176] on icon at bounding box center [125, 176] width 12 height 12
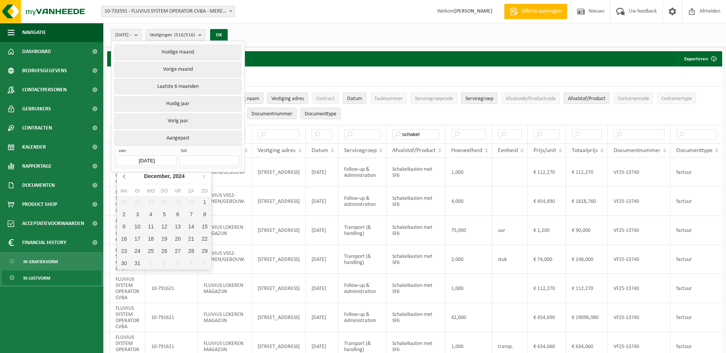
click at [126, 176] on icon at bounding box center [125, 176] width 12 height 12
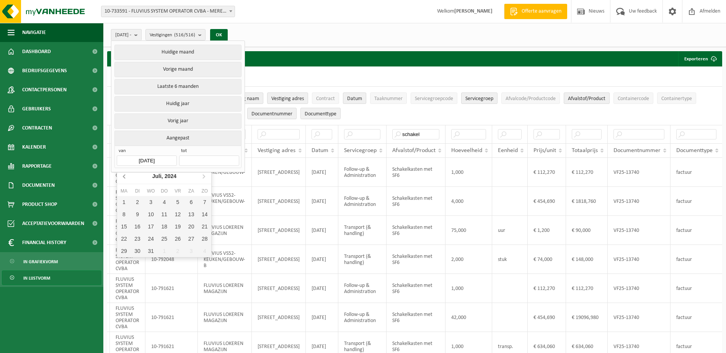
click at [126, 176] on icon at bounding box center [125, 176] width 12 height 12
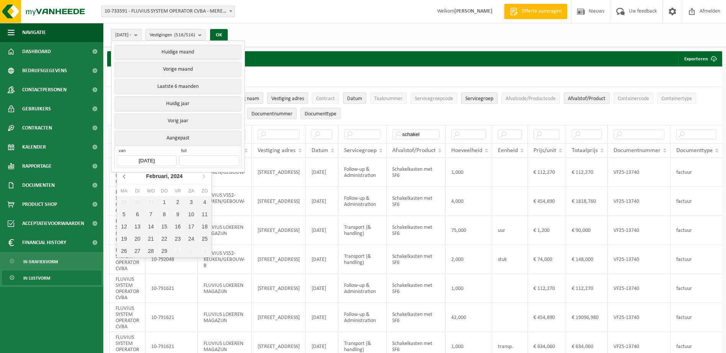
click at [126, 176] on icon at bounding box center [125, 176] width 12 height 12
click at [125, 204] on div "1" at bounding box center [123, 202] width 13 height 12
type input "2024-01-01"
type input "2025-09-29"
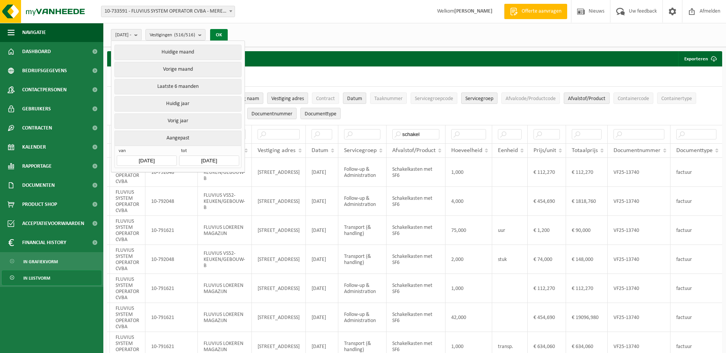
click at [228, 35] on button "OK" at bounding box center [219, 35] width 18 height 12
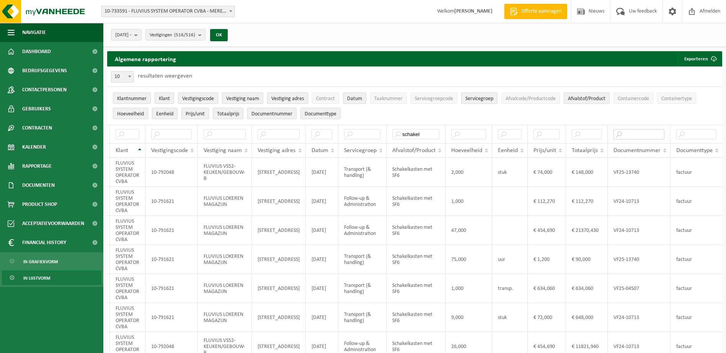
click at [633, 134] on input "text" at bounding box center [638, 134] width 51 height 10
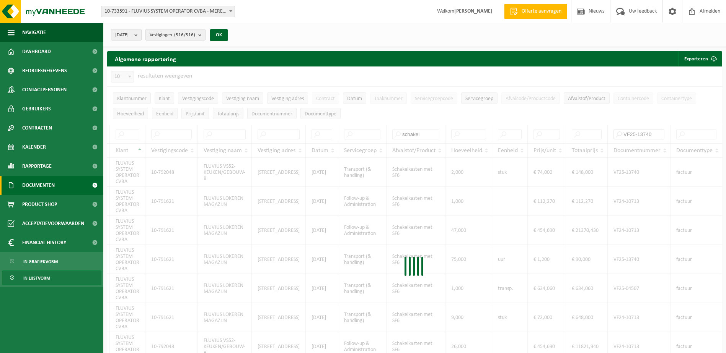
type input "VF25-13740"
click at [44, 183] on span "Documenten" at bounding box center [38, 185] width 33 height 19
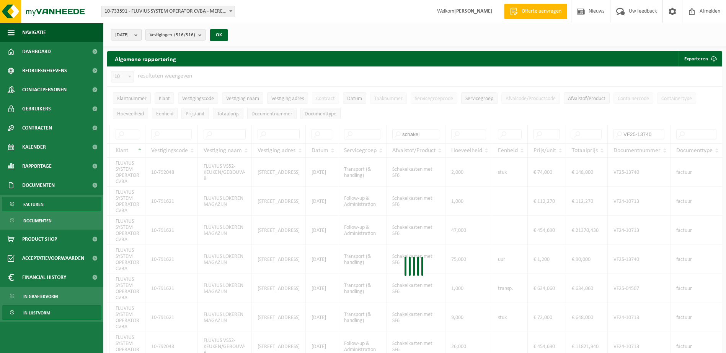
click at [37, 207] on span "Facturen" at bounding box center [33, 204] width 20 height 15
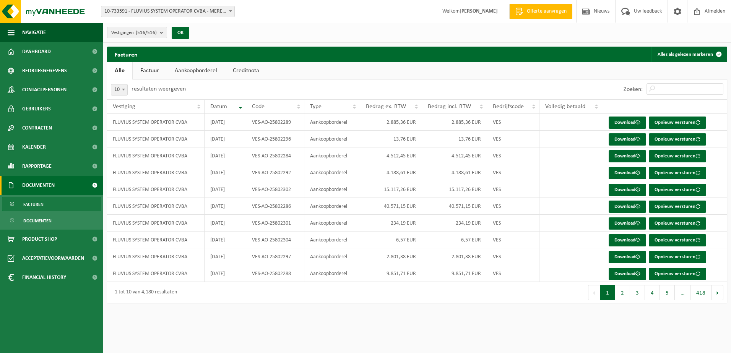
click at [159, 70] on link "Factuur" at bounding box center [150, 71] width 34 height 18
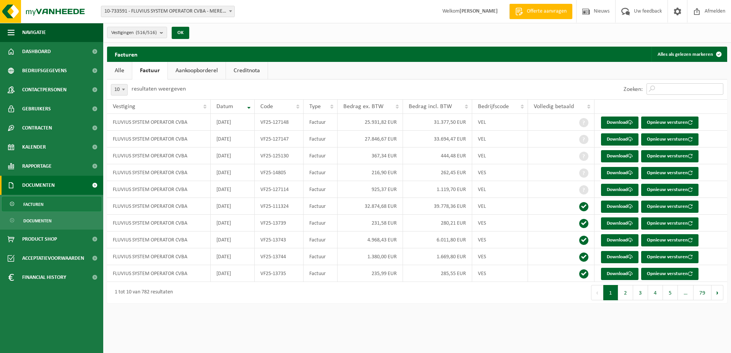
click at [677, 88] on input "Zoeken:" at bounding box center [685, 88] width 77 height 11
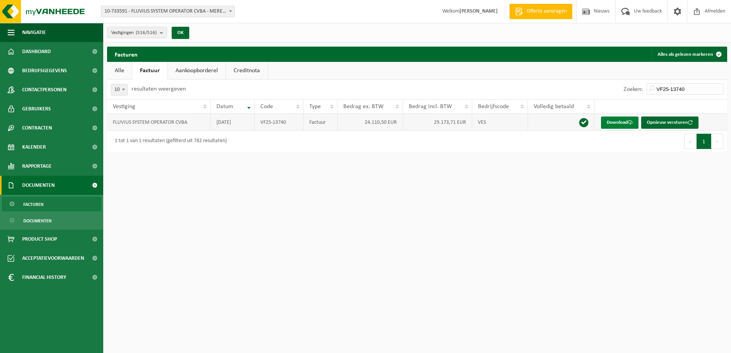
click at [623, 120] on link "Download" at bounding box center [619, 123] width 37 height 12
drag, startPoint x: 700, startPoint y: 89, endPoint x: 610, endPoint y: 88, distance: 90.3
click at [610, 88] on div "Zoeken: VF25-13740" at bounding box center [572, 90] width 310 height 20
click at [620, 121] on link "Download" at bounding box center [619, 123] width 37 height 12
drag, startPoint x: 688, startPoint y: 87, endPoint x: 551, endPoint y: 86, distance: 137.3
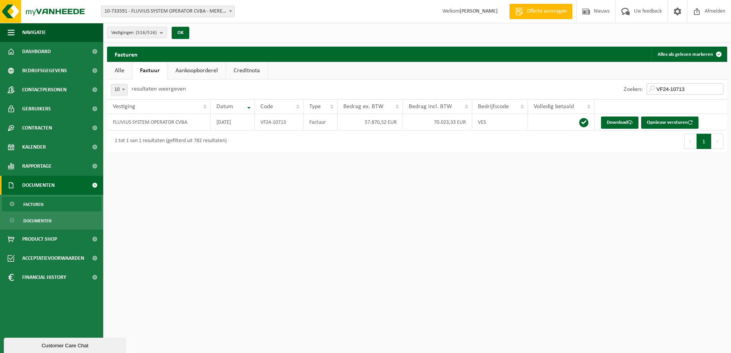
click at [551, 86] on div "Zoeken: VF24-10713" at bounding box center [572, 90] width 310 height 20
click at [617, 124] on link "Download" at bounding box center [619, 123] width 37 height 12
drag, startPoint x: 699, startPoint y: 86, endPoint x: 503, endPoint y: 72, distance: 196.4
click at [503, 72] on div "Facturen Alles als gelezen markeren Even geduld. Door de grote hoeveelheid gege…" at bounding box center [417, 101] width 628 height 109
type input "VF22-15201"
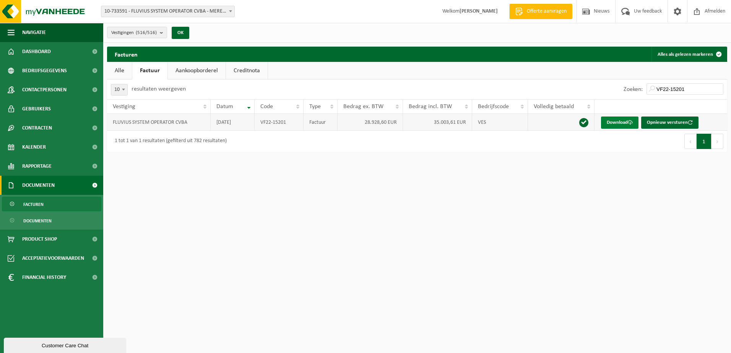
click at [624, 124] on link "Download" at bounding box center [619, 123] width 37 height 12
